Goal: Information Seeking & Learning: Learn about a topic

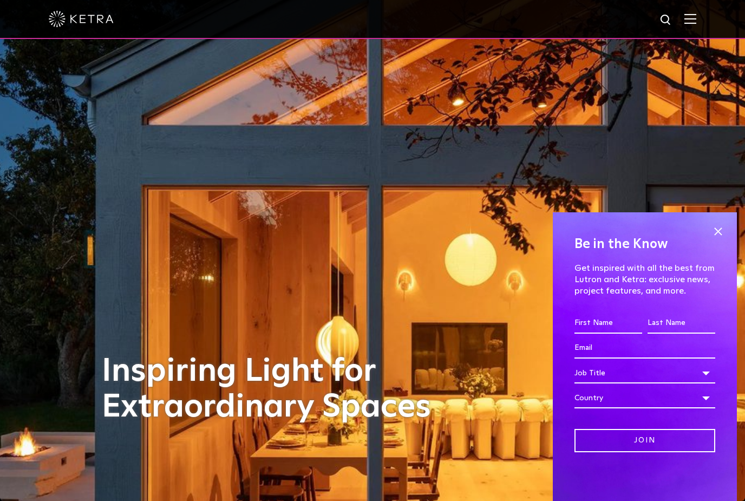
click at [725, 226] on span at bounding box center [718, 231] width 16 height 16
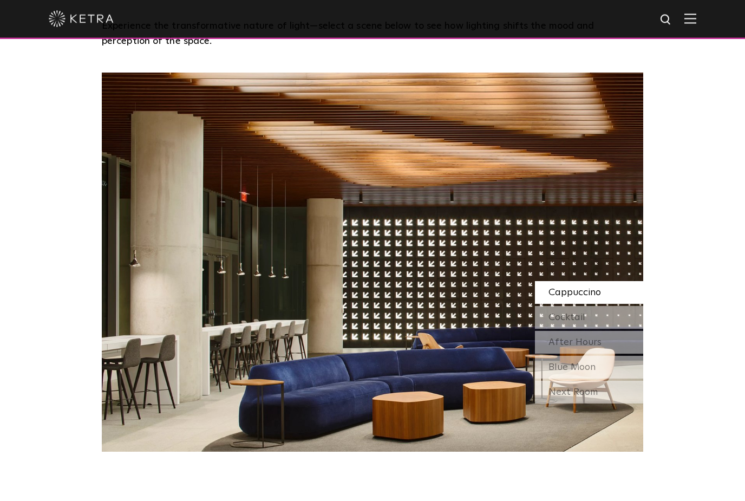
scroll to position [960, 0]
click at [575, 329] on div "Cocktail" at bounding box center [589, 317] width 108 height 23
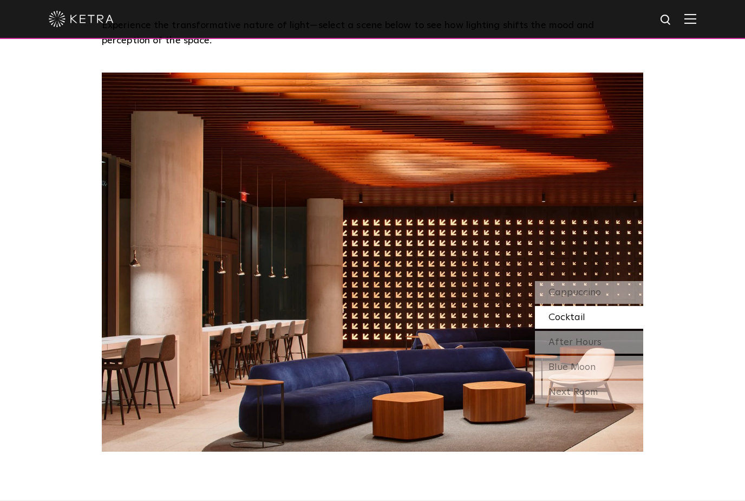
click at [573, 347] on span "After Hours" at bounding box center [574, 342] width 53 height 10
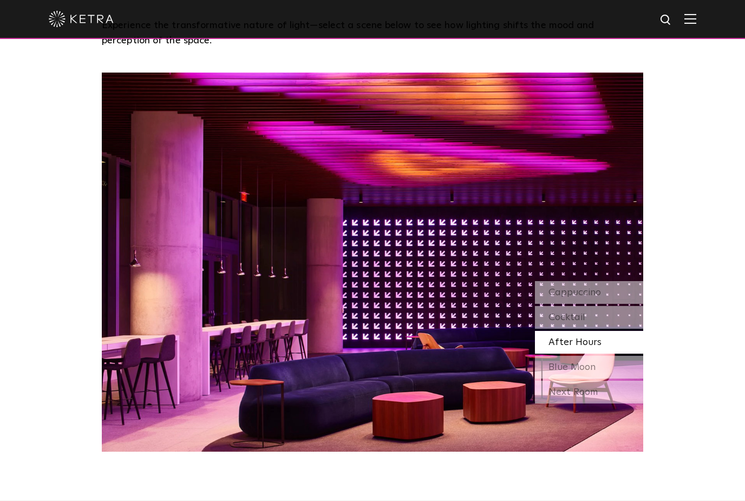
click at [574, 372] on span "Blue Moon" at bounding box center [571, 367] width 47 height 10
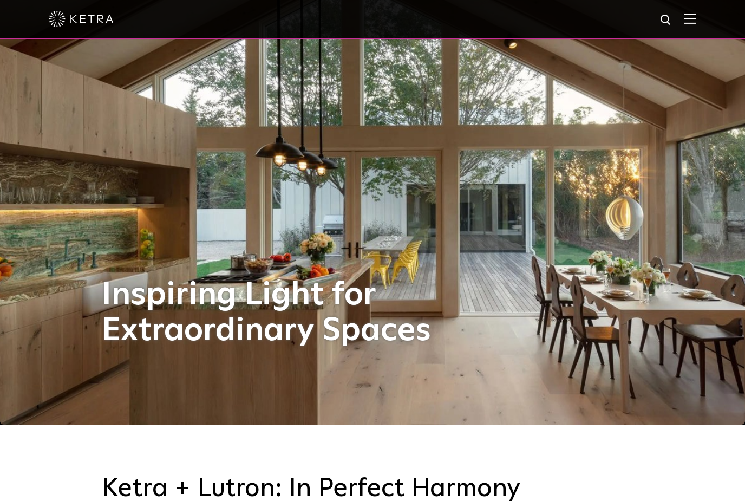
scroll to position [0, 0]
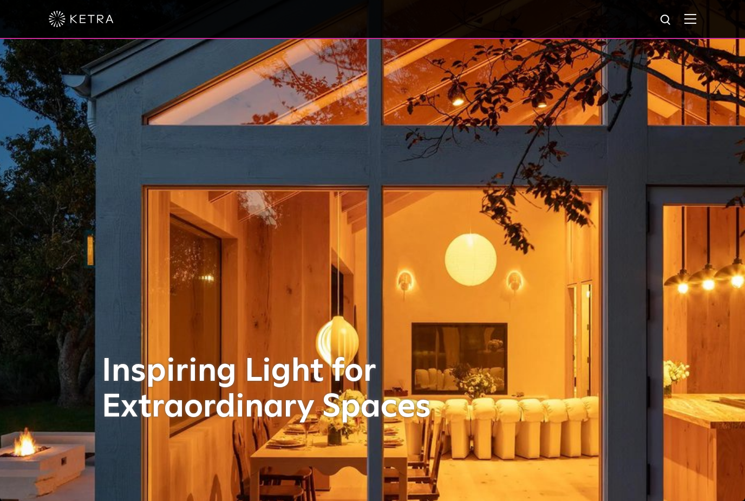
click at [700, 17] on div at bounding box center [372, 19] width 745 height 39
click at [687, 21] on img at bounding box center [690, 19] width 12 height 10
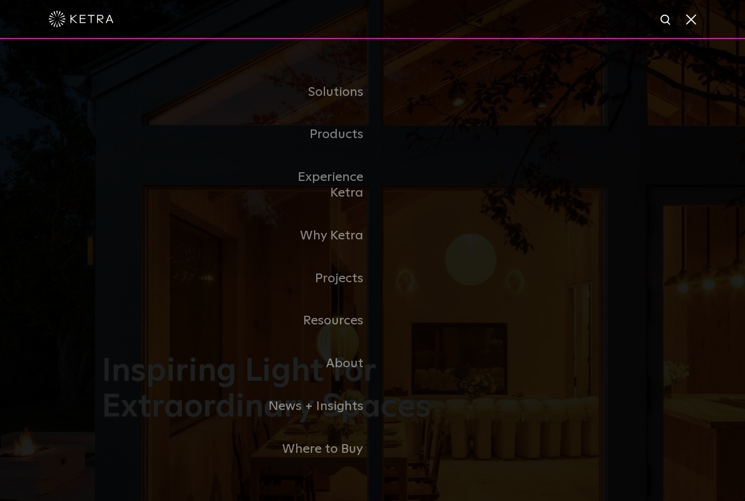
click at [0, 0] on link "Residential Products" at bounding box center [0, 0] width 0 height 0
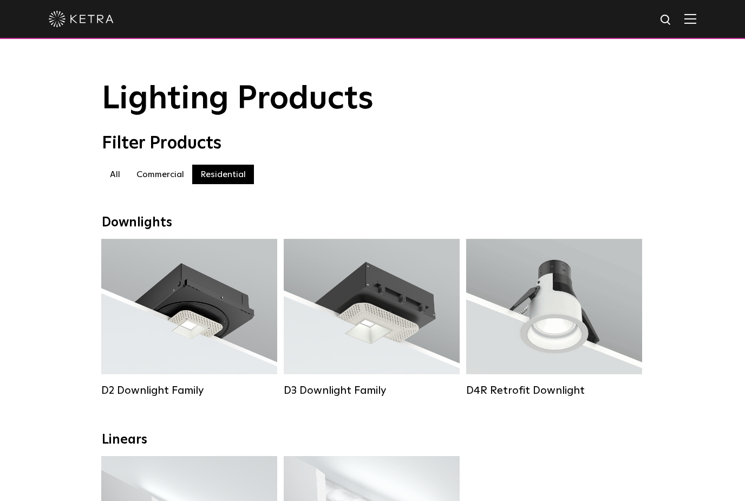
click at [559, 319] on strong "Wattage:" at bounding box center [545, 320] width 36 height 8
click at [539, 396] on div "D4R Retrofit Downlight" at bounding box center [554, 390] width 176 height 13
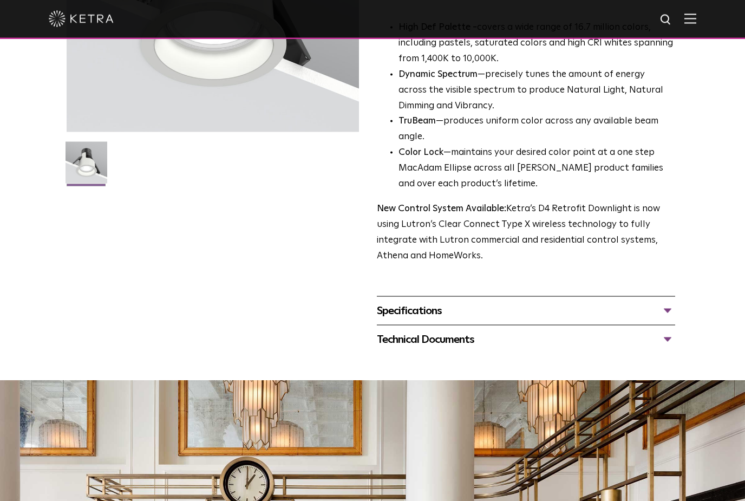
scroll to position [336, 0]
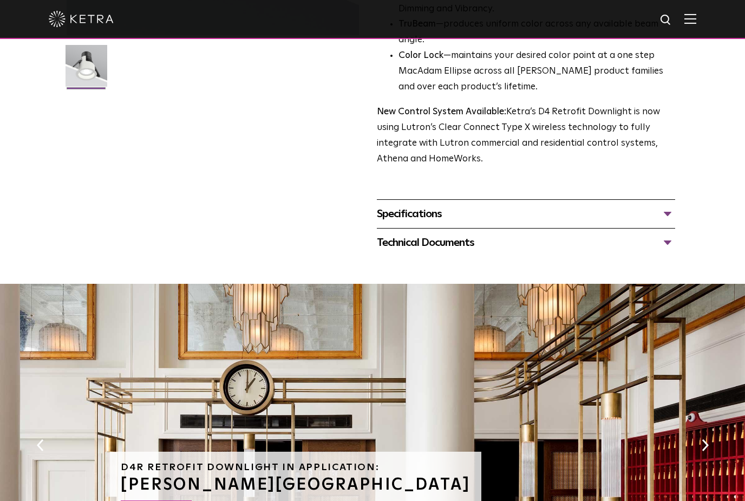
click at [407, 222] on div "Specifications" at bounding box center [526, 213] width 298 height 17
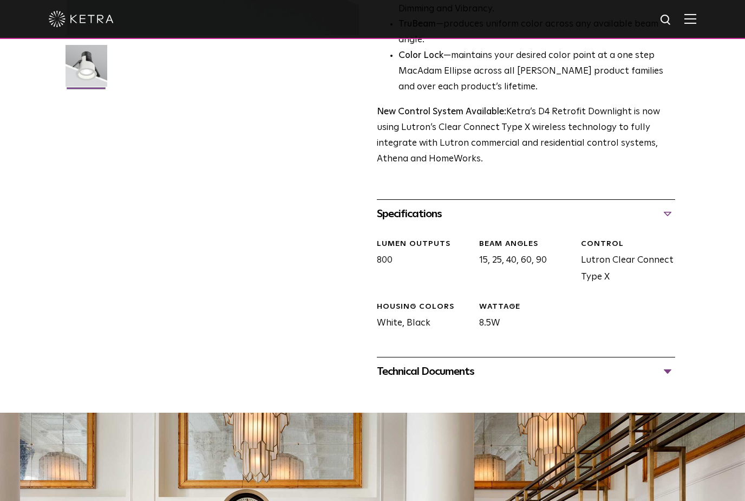
click at [410, 380] on div "Technical Documents" at bounding box center [526, 371] width 298 height 17
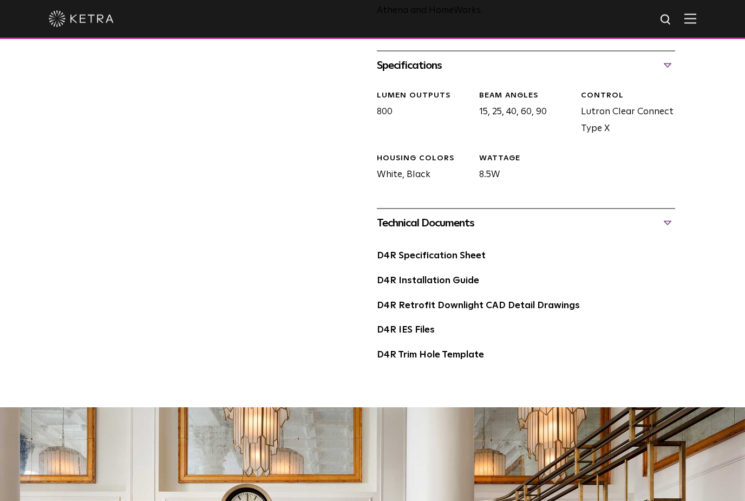
scroll to position [485, 0]
click at [389, 260] on link "D4R Specification Sheet" at bounding box center [431, 255] width 109 height 9
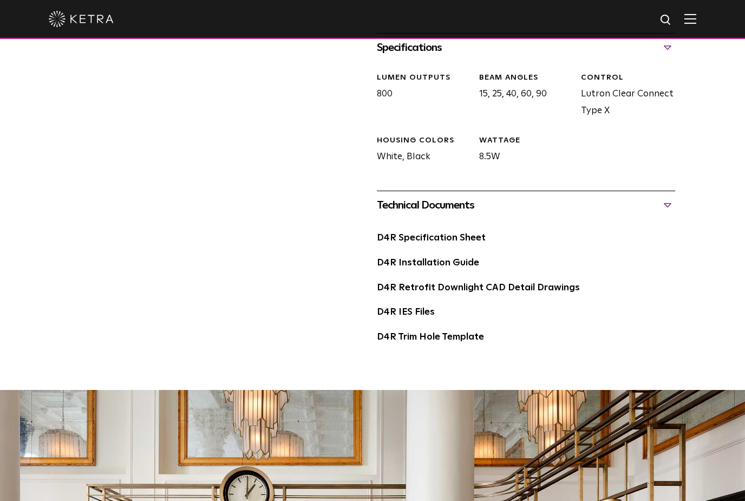
click at [399, 267] on link "D4R Installation Guide" at bounding box center [428, 262] width 102 height 9
